Goal: Information Seeking & Learning: Learn about a topic

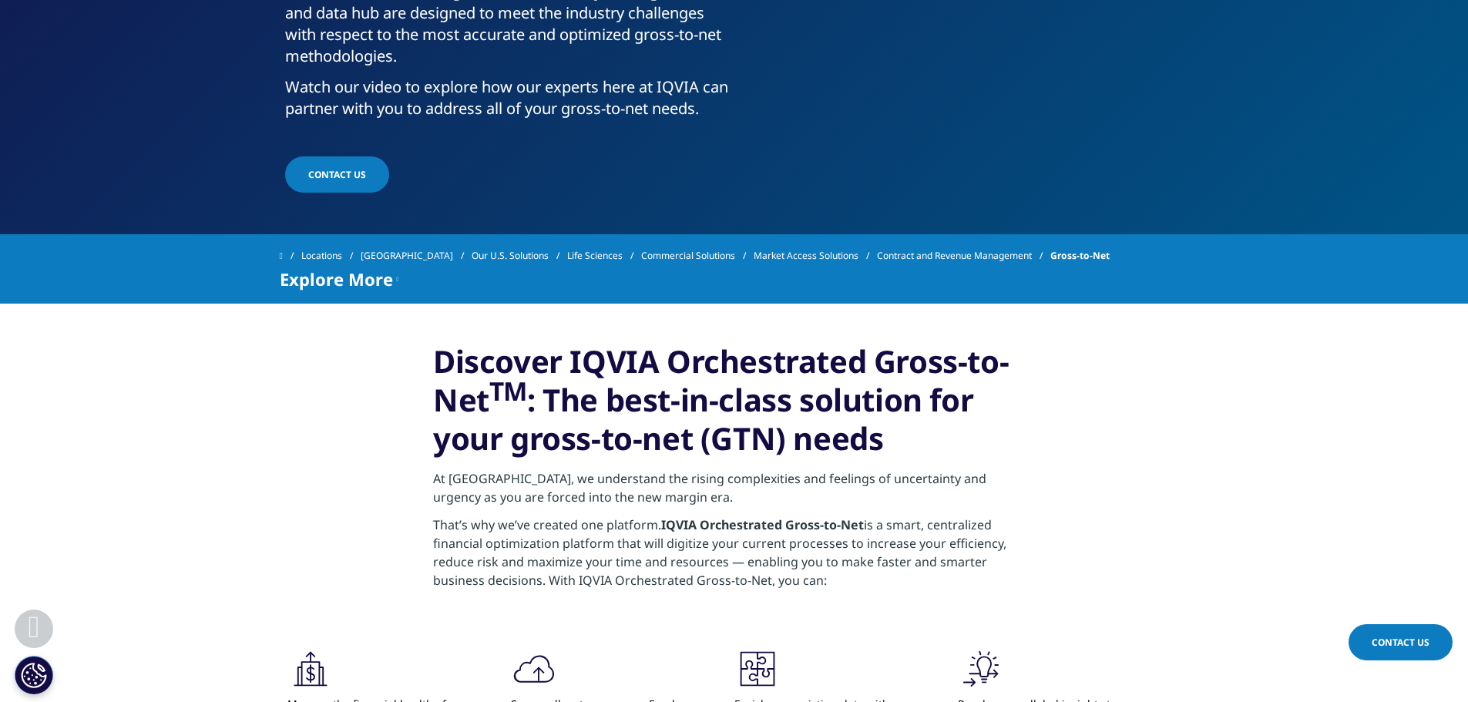
scroll to position [770, 0]
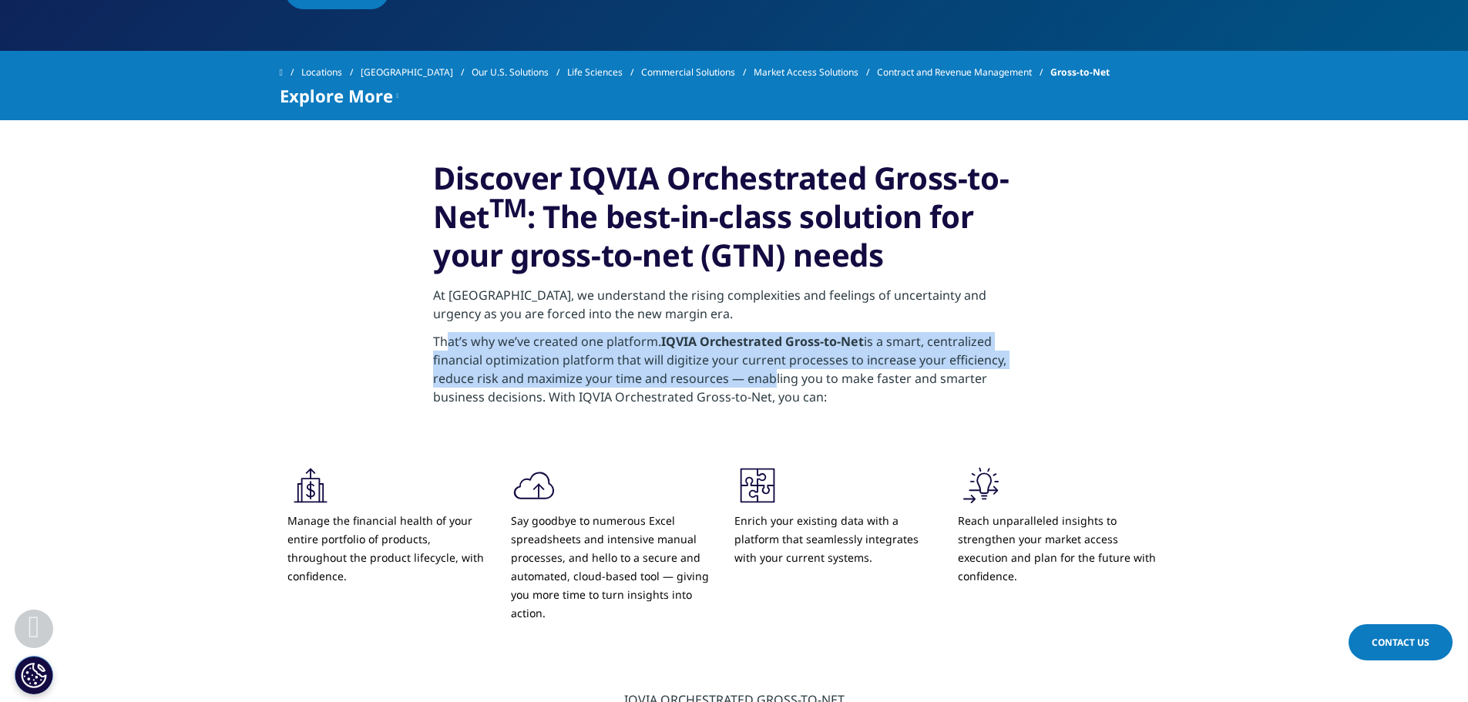
drag, startPoint x: 448, startPoint y: 371, endPoint x: 762, endPoint y: 405, distance: 315.4
click at [762, 405] on p "That’s why we’ve created one platform. IQVIA Orchestrated Gross-to-Net is a sma…" at bounding box center [734, 373] width 602 height 83
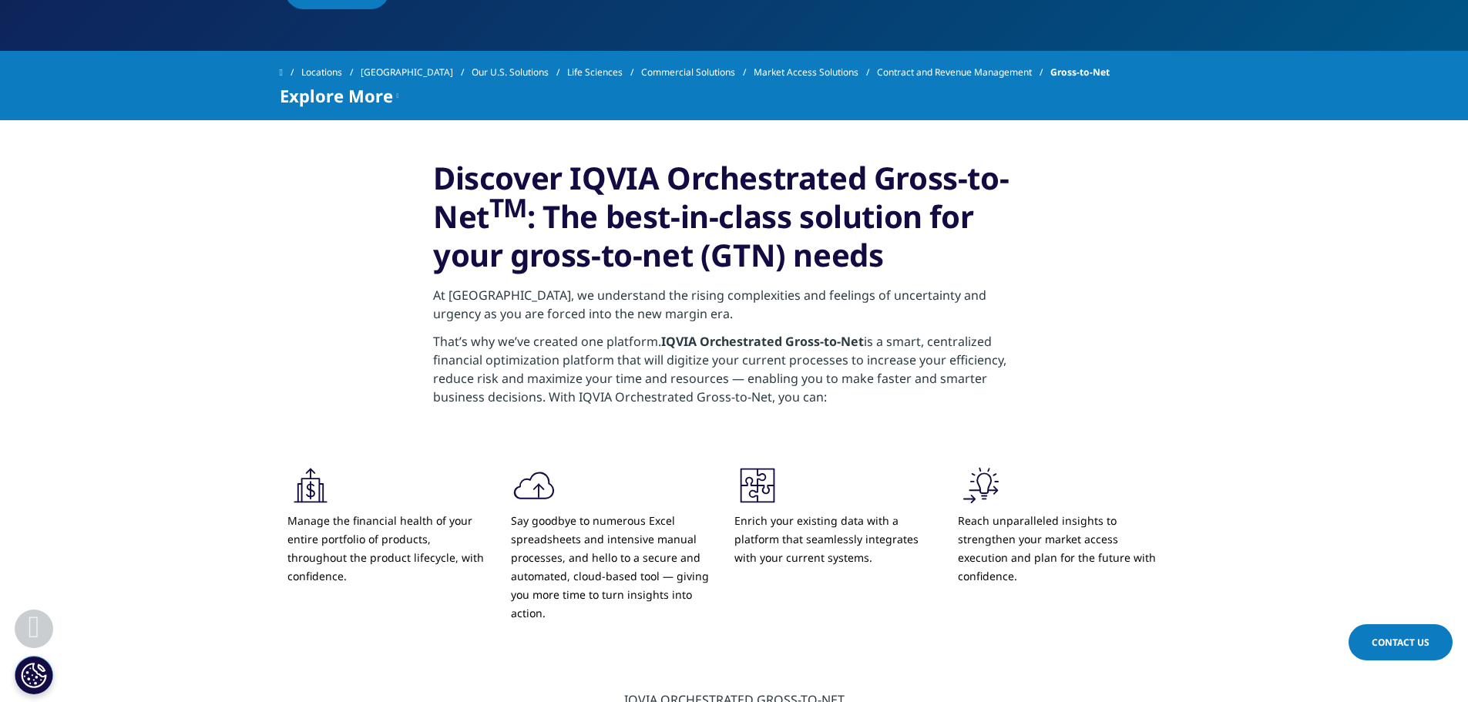
click at [805, 413] on p "That’s why we’ve created one platform. IQVIA Orchestrated Gross-to-Net is a sma…" at bounding box center [734, 373] width 602 height 83
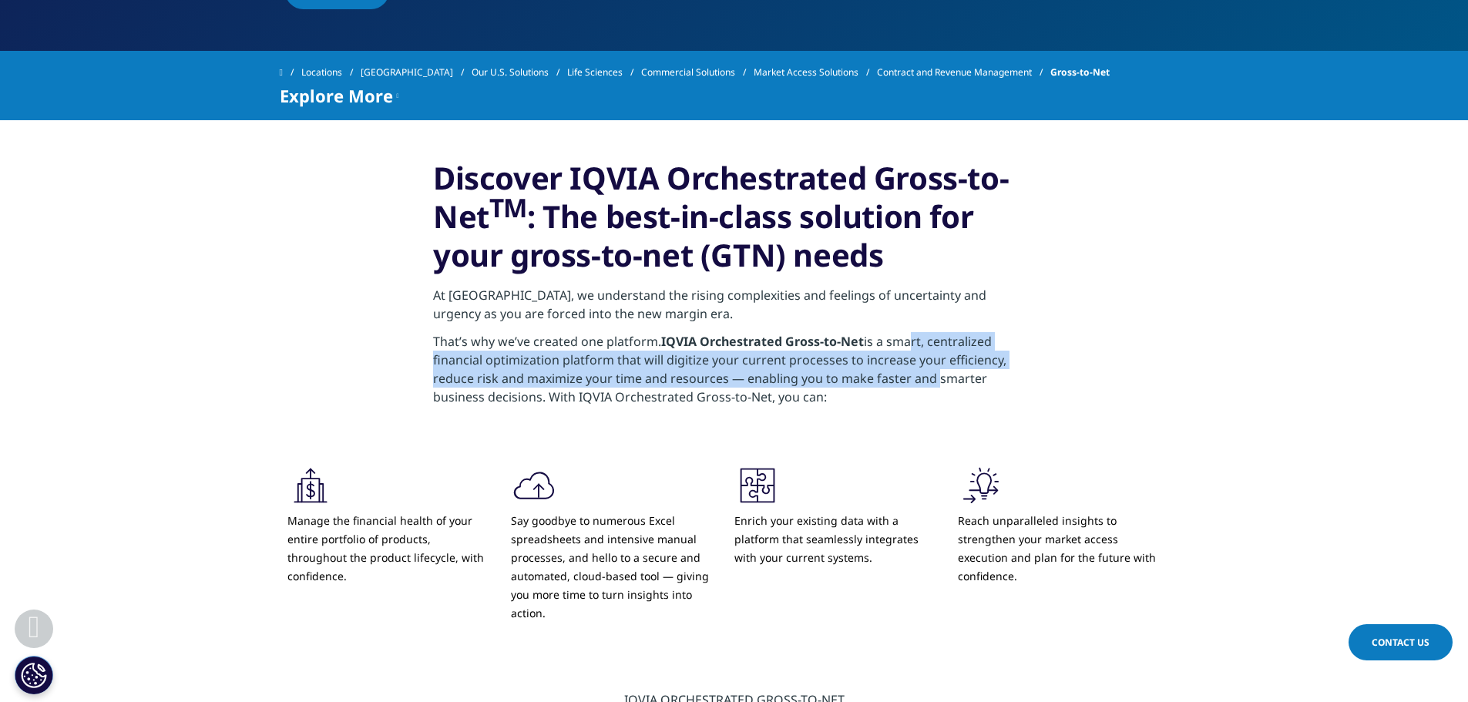
drag, startPoint x: 902, startPoint y: 373, endPoint x: 932, endPoint y: 404, distance: 43.6
click at [932, 404] on p "That’s why we’ve created one platform. IQVIA Orchestrated Gross-to-Net is a sma…" at bounding box center [734, 373] width 602 height 83
click at [931, 406] on p "That’s why we’ve created one platform. IQVIA Orchestrated Gross-to-Net is a sma…" at bounding box center [734, 373] width 602 height 83
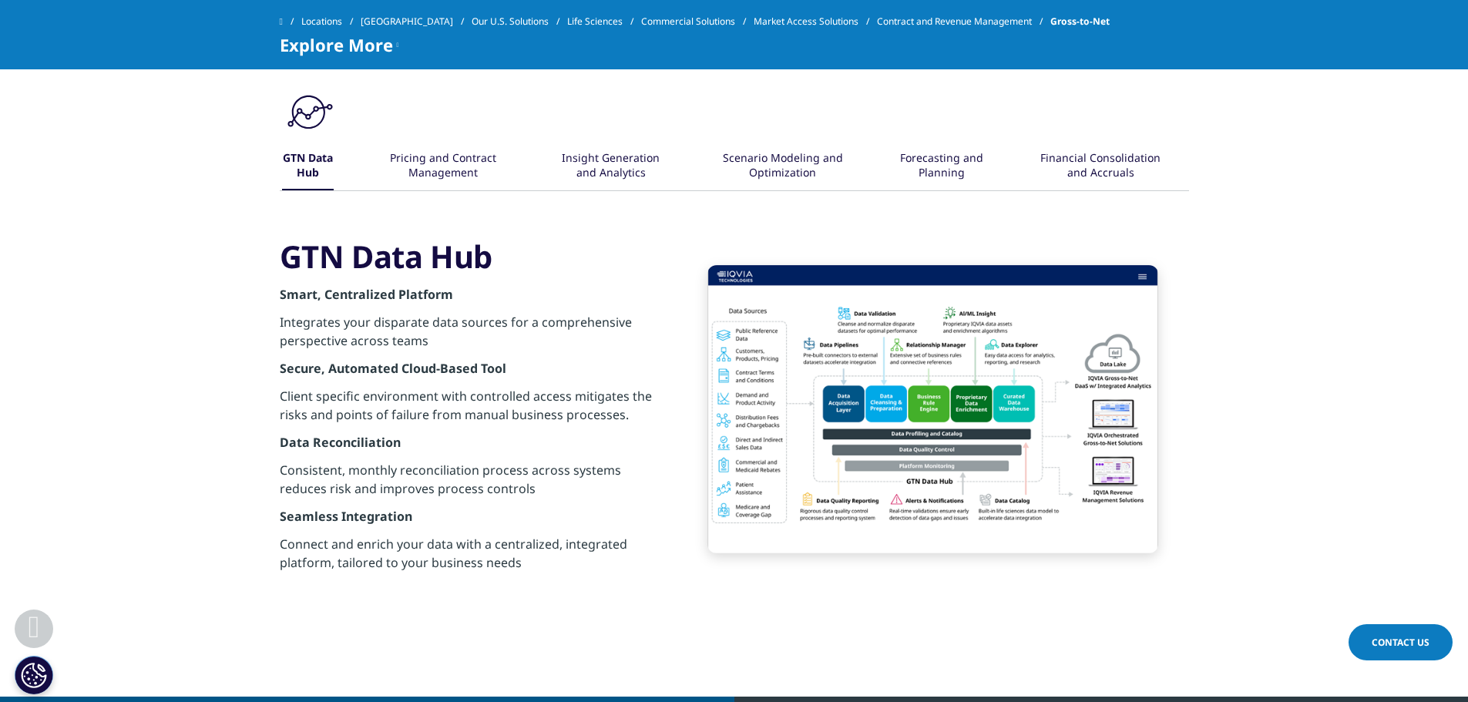
scroll to position [1541, 0]
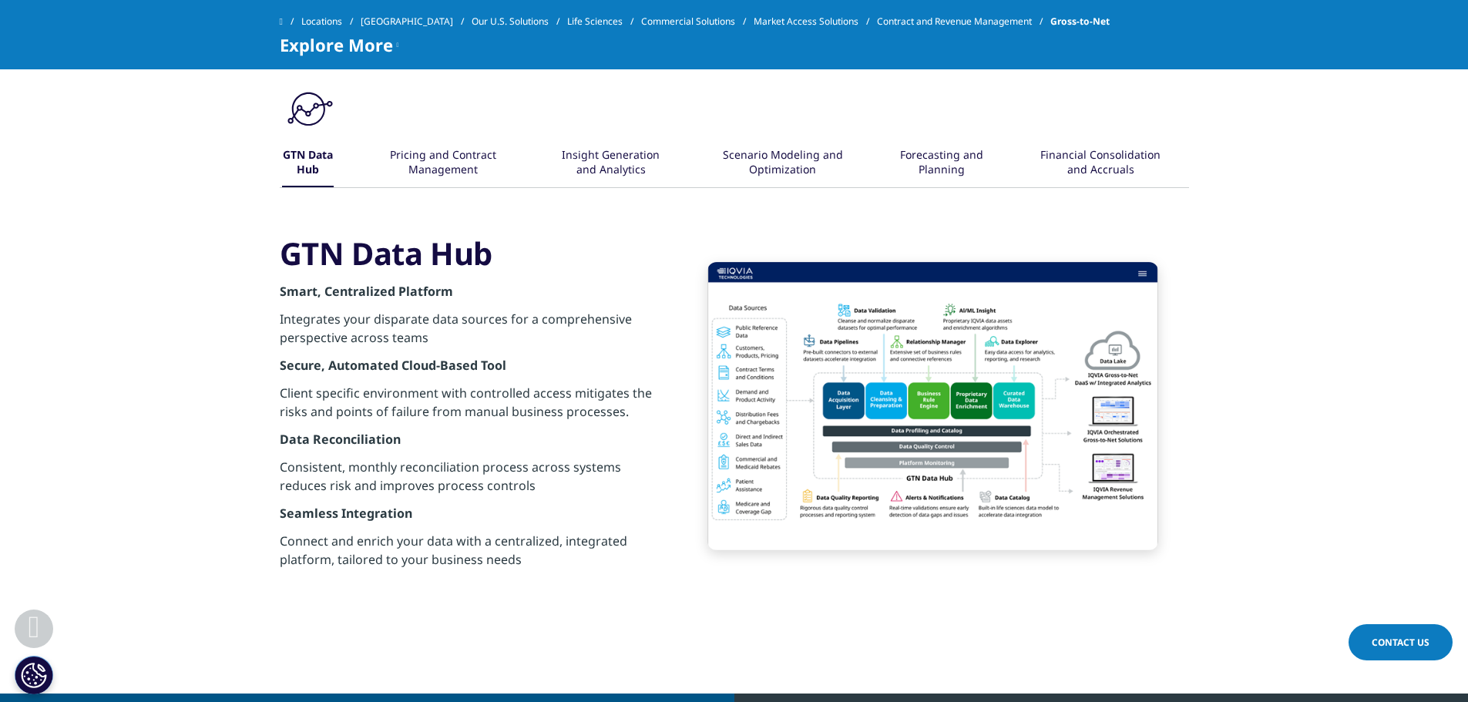
click at [886, 408] on img at bounding box center [932, 406] width 451 height 288
click at [429, 187] on div "Pricing and Contract Management" at bounding box center [443, 163] width 122 height 49
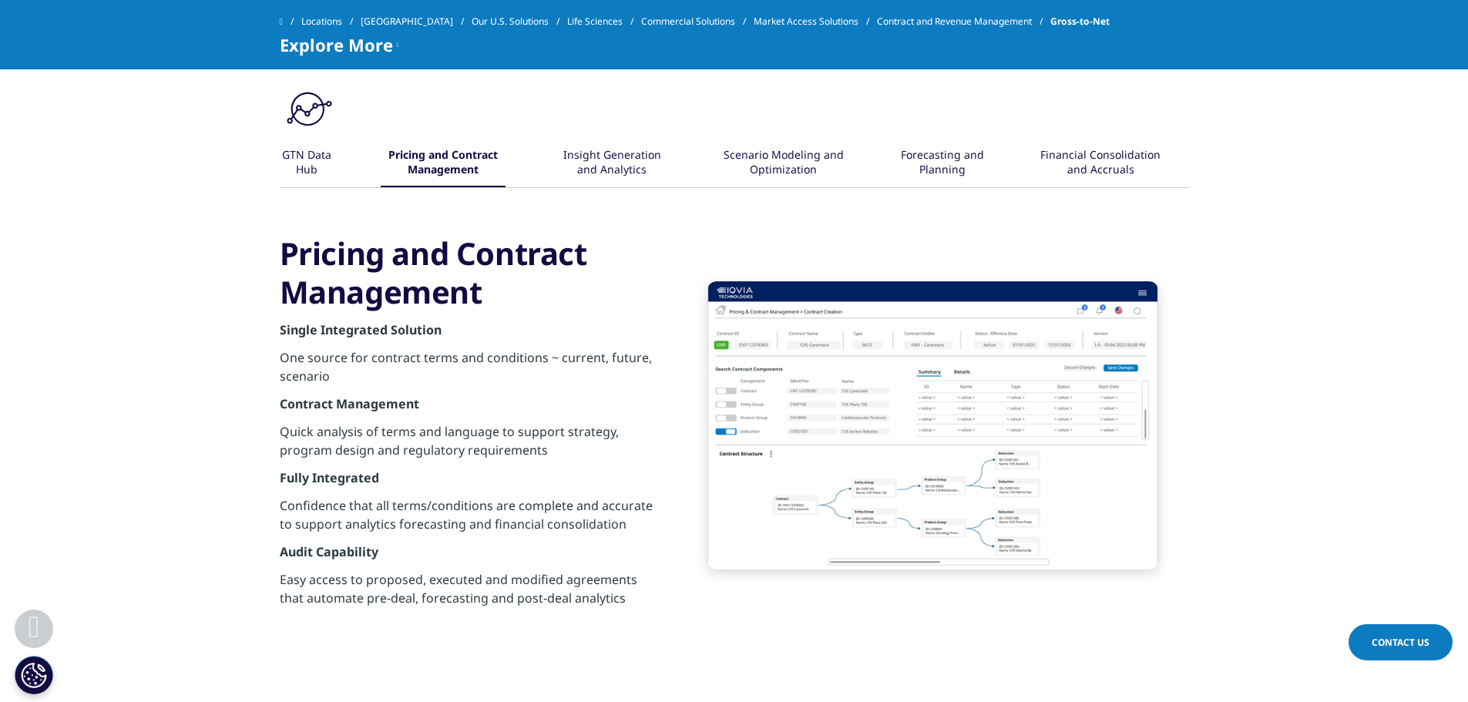
click at [664, 183] on div "Insight Generation and Analytics" at bounding box center [612, 163] width 116 height 49
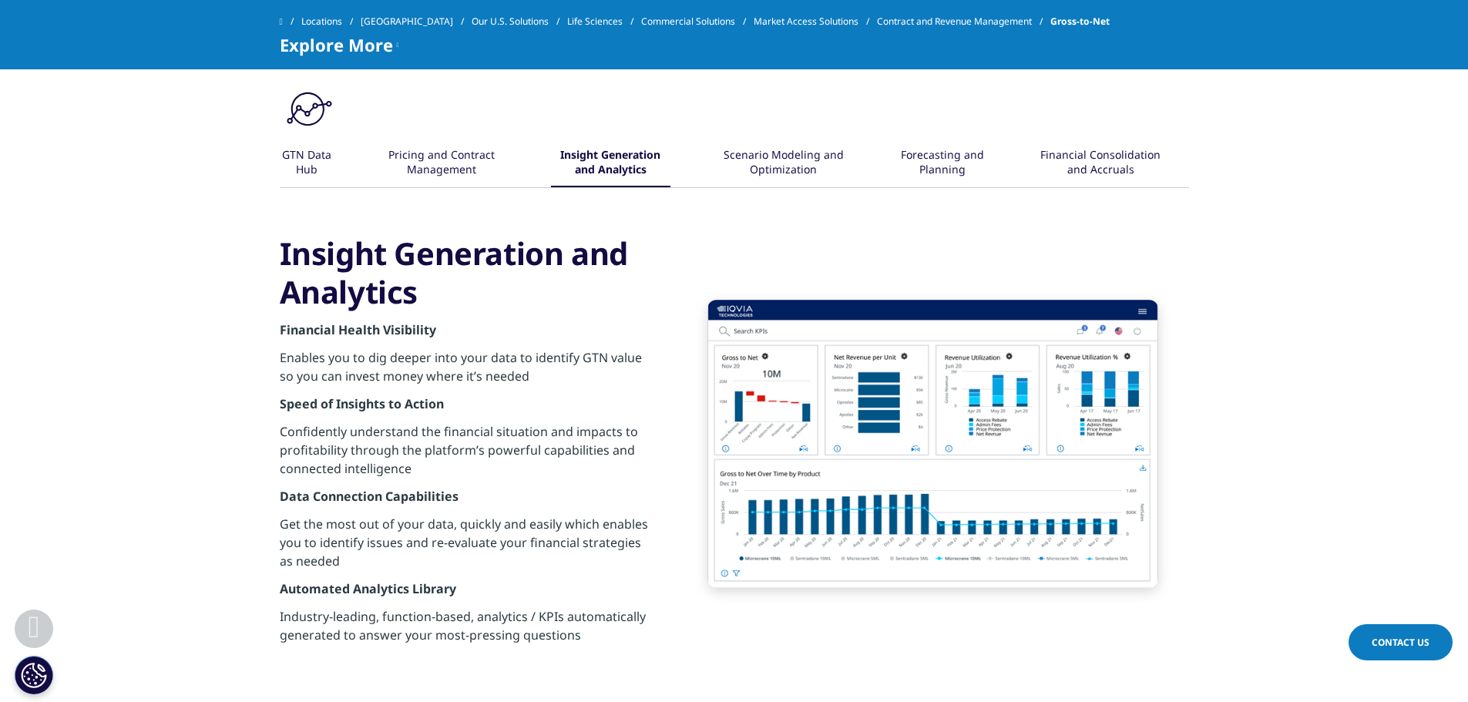
click at [773, 187] on div "Scenario Modeling and Optimization" at bounding box center [783, 163] width 129 height 49
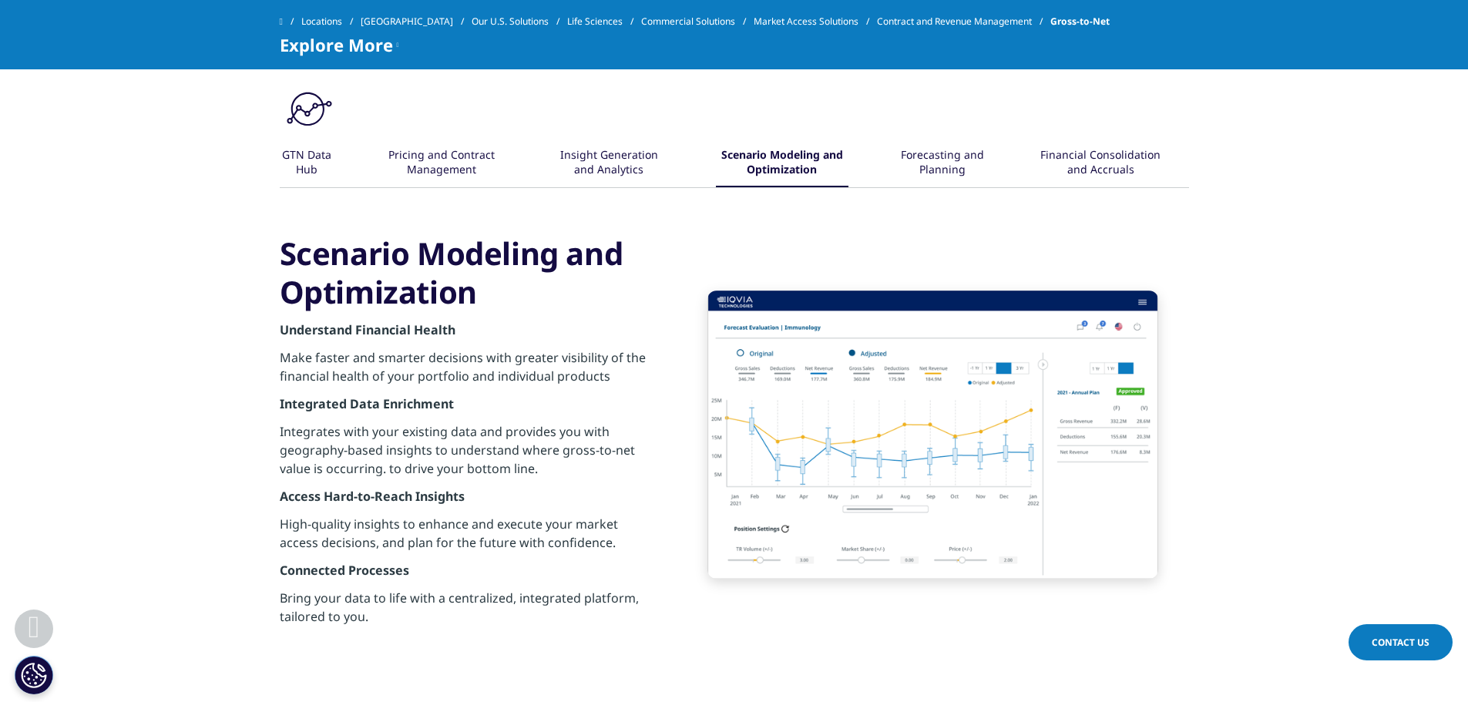
drag, startPoint x: 955, startPoint y: 180, endPoint x: 975, endPoint y: 189, distance: 22.5
click at [954, 180] on div "Forecasting and Planning" at bounding box center [942, 163] width 90 height 48
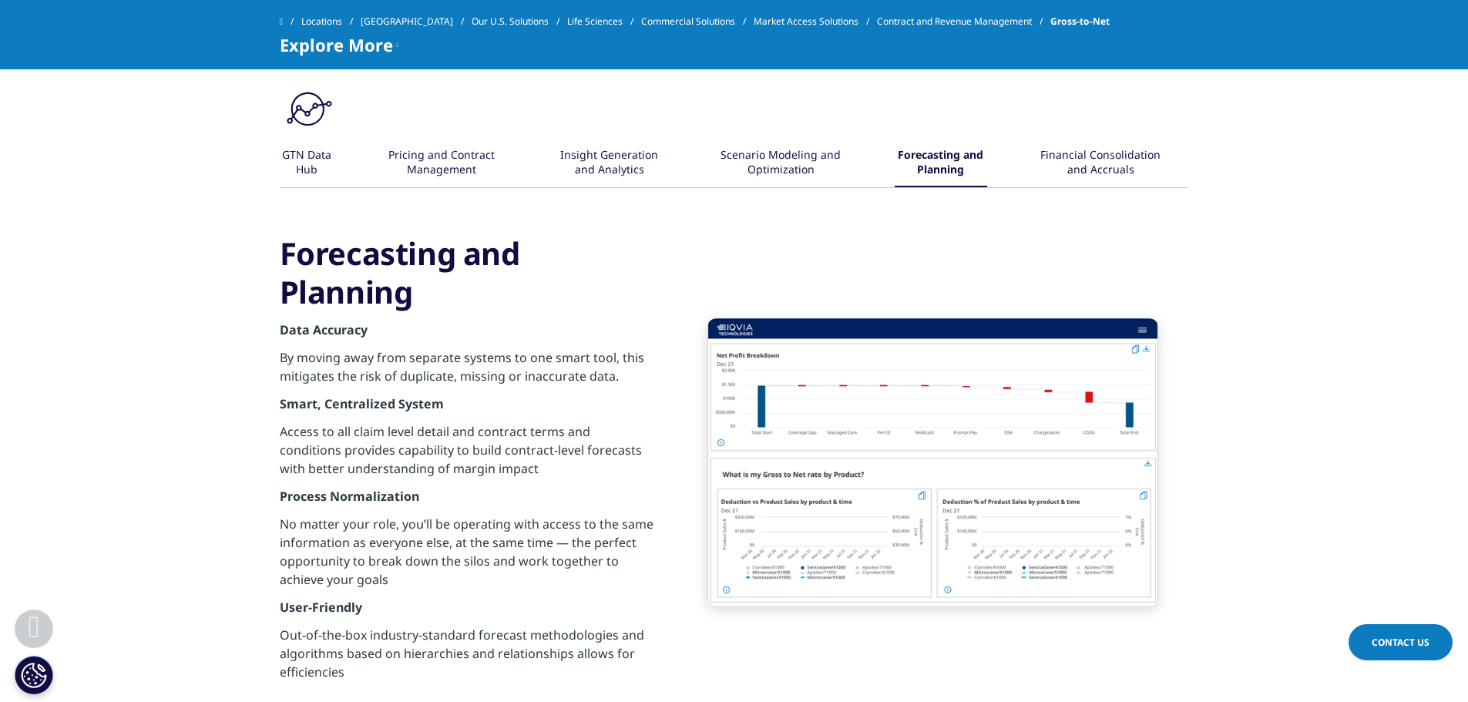
click at [1076, 187] on div "Financial Consolidation and Accruals" at bounding box center [1100, 163] width 130 height 49
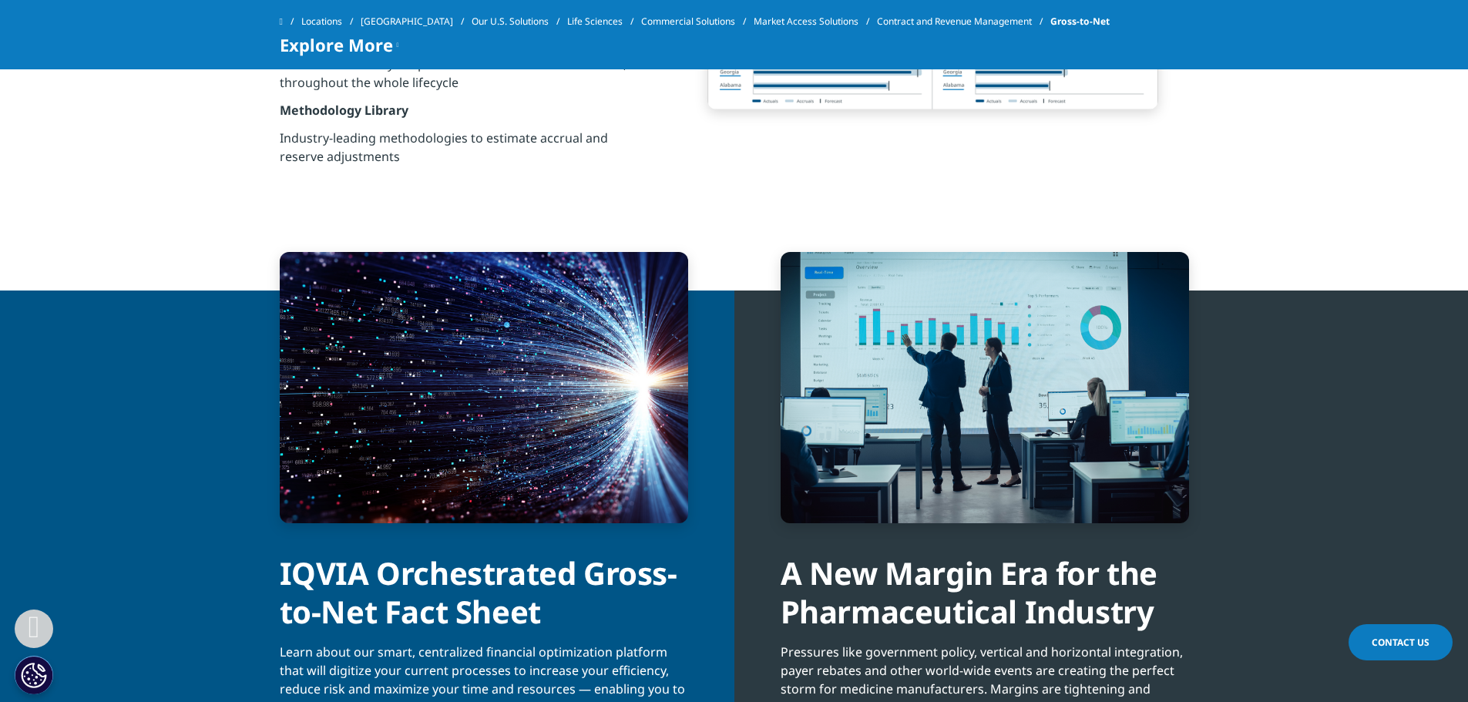
scroll to position [2234, 0]
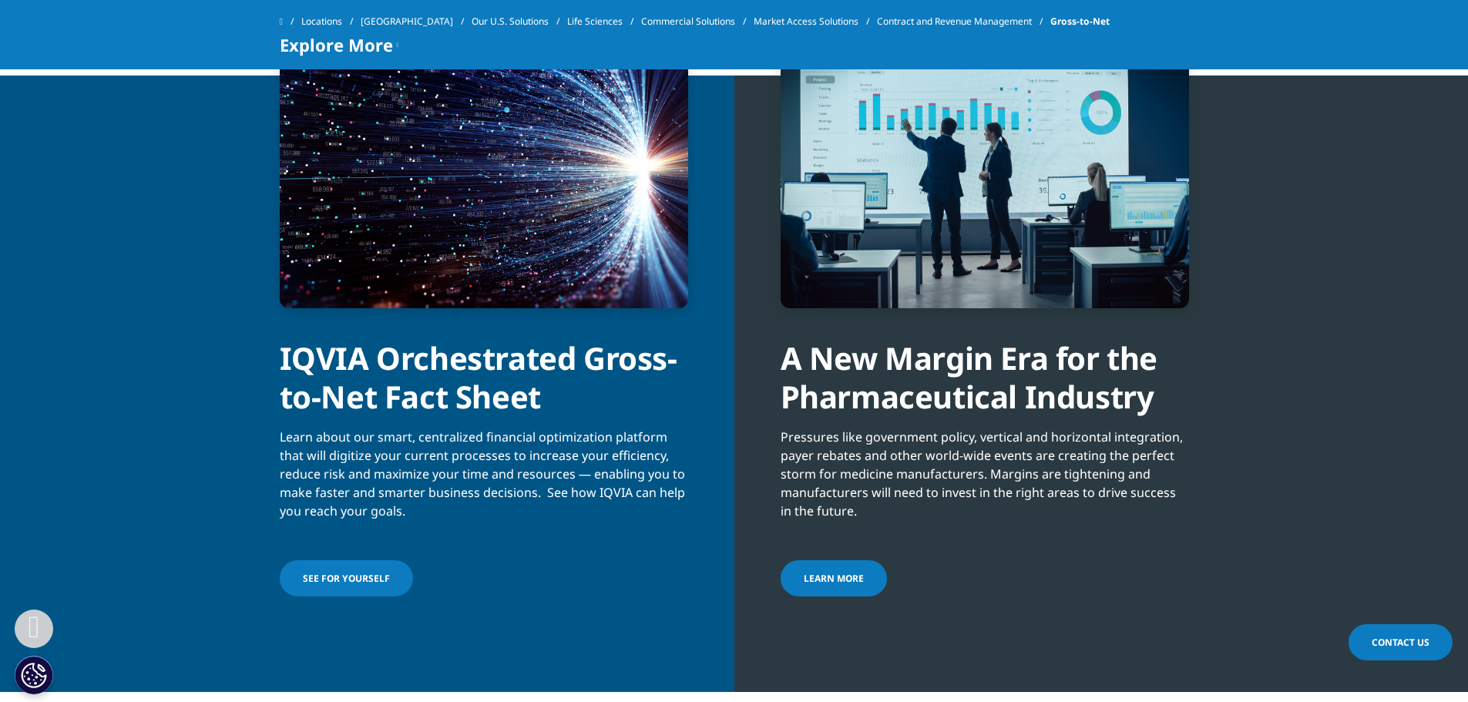
click at [609, 368] on div "IQVIA Orchestrated Gross-to-Net Fact Sheet" at bounding box center [484, 362] width 408 height 108
click at [594, 382] on div "IQVIA Orchestrated Gross-to-Net Fact Sheet" at bounding box center [484, 362] width 408 height 108
click at [376, 585] on span "See for Yourself" at bounding box center [346, 578] width 87 height 13
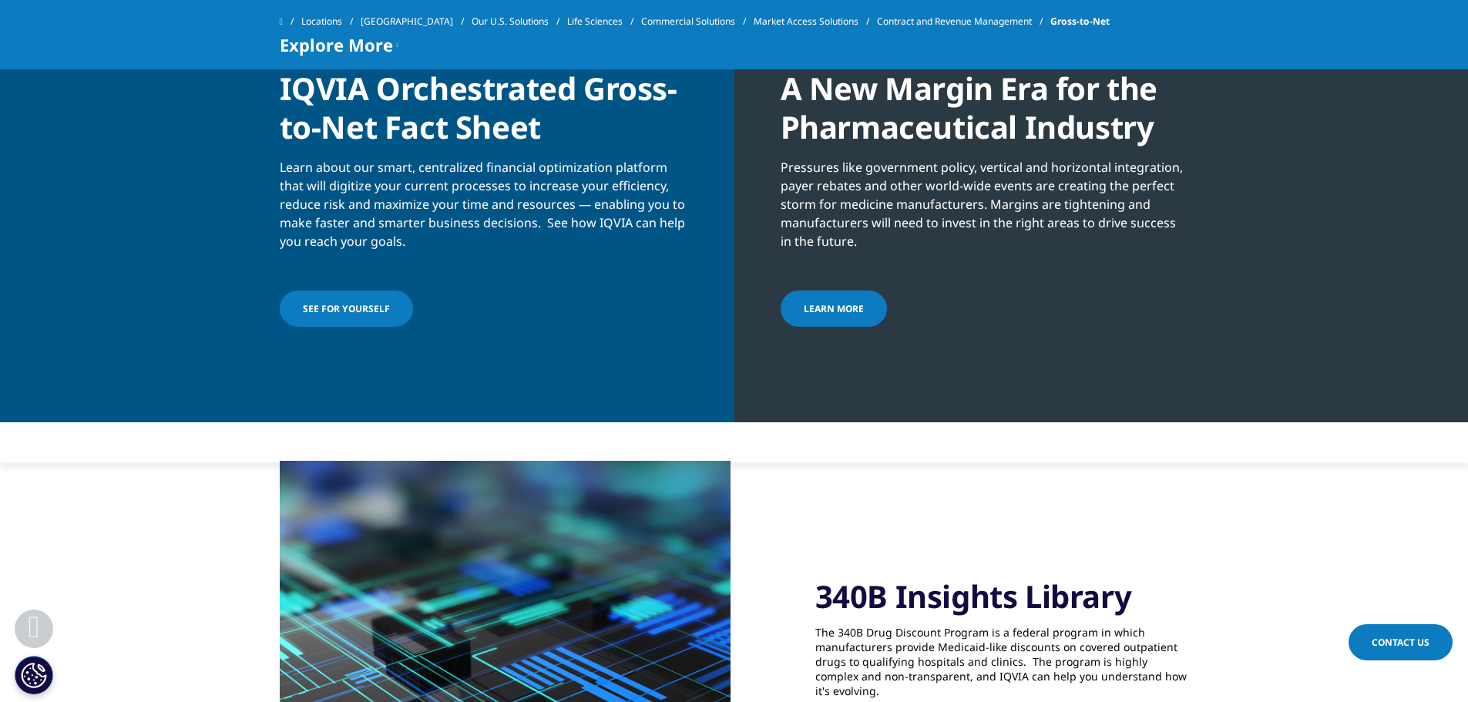
scroll to position [2542, 0]
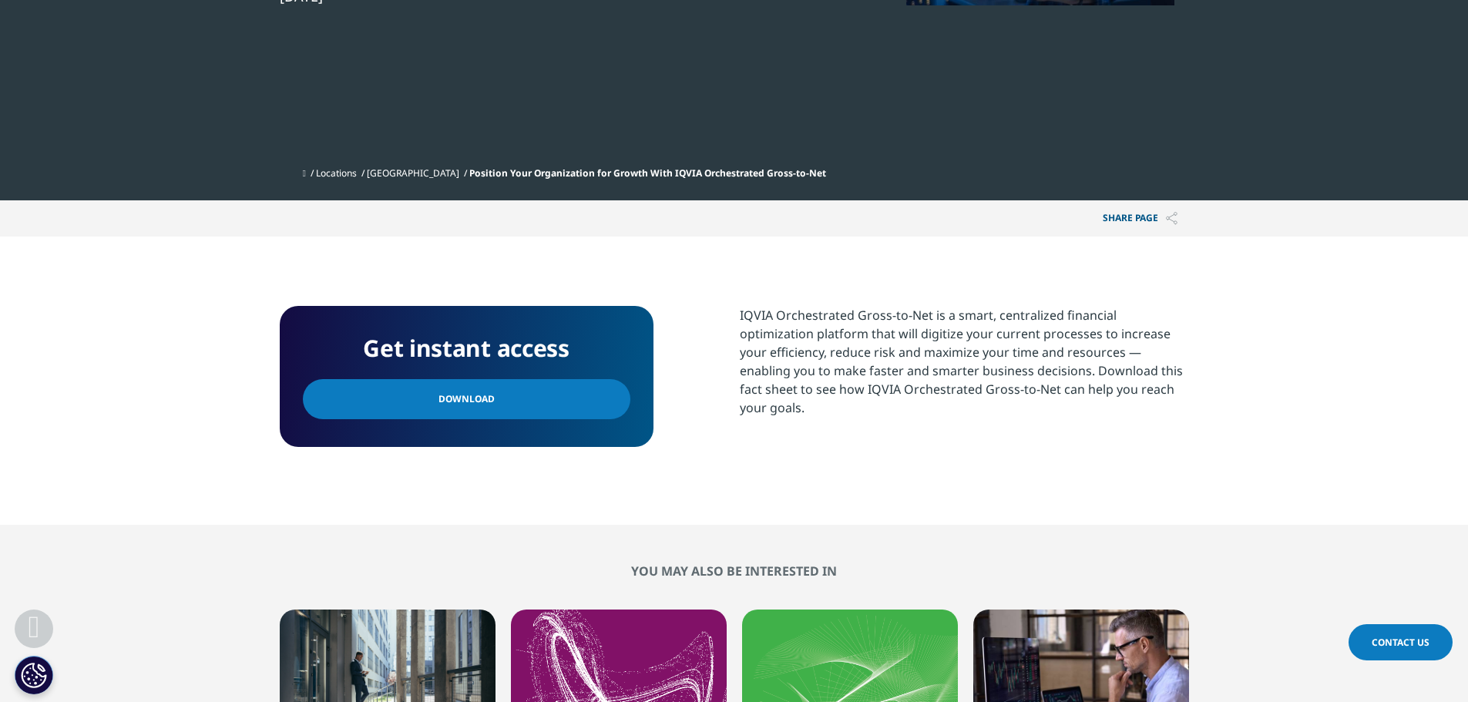
scroll to position [693, 0]
